Goal: Check status: Check status

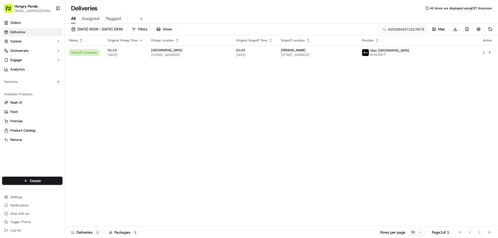
click at [425, 29] on button at bounding box center [422, 29] width 5 height 5
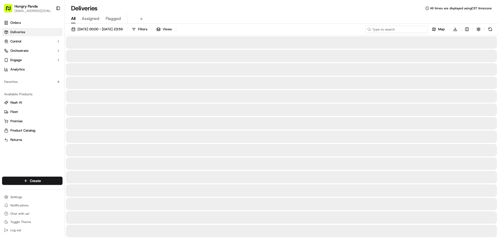
click at [420, 27] on input at bounding box center [396, 29] width 62 height 7
paste input "3363958967751777251784"
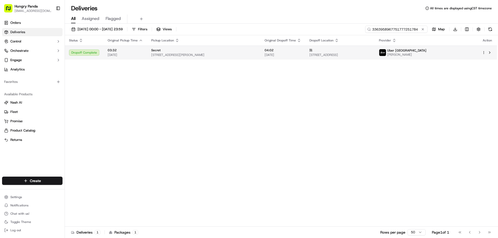
type input "3363958967751777251784"
click at [371, 52] on div "陈" at bounding box center [339, 50] width 61 height 4
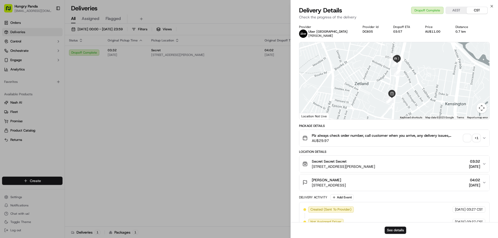
click at [467, 137] on span "button" at bounding box center [466, 138] width 7 height 7
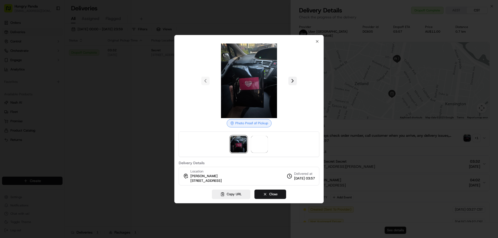
click at [292, 79] on button at bounding box center [292, 81] width 8 height 8
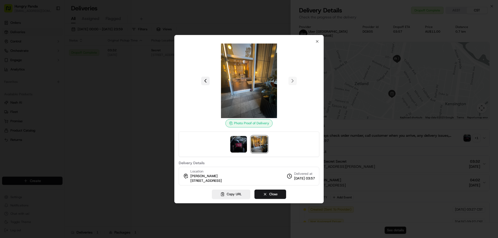
click at [204, 77] on button at bounding box center [205, 81] width 8 height 8
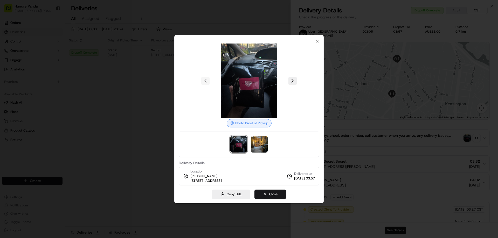
click at [254, 83] on img at bounding box center [249, 81] width 75 height 75
click at [296, 82] on button at bounding box center [292, 81] width 8 height 8
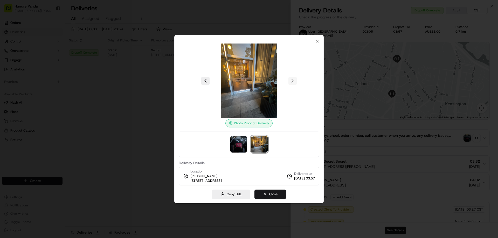
click at [309, 99] on div at bounding box center [249, 81] width 141 height 75
drag, startPoint x: 317, startPoint y: 41, endPoint x: 280, endPoint y: 70, distance: 47.1
click at [317, 41] on icon "button" at bounding box center [317, 41] width 2 height 2
